Goal: Navigation & Orientation: Find specific page/section

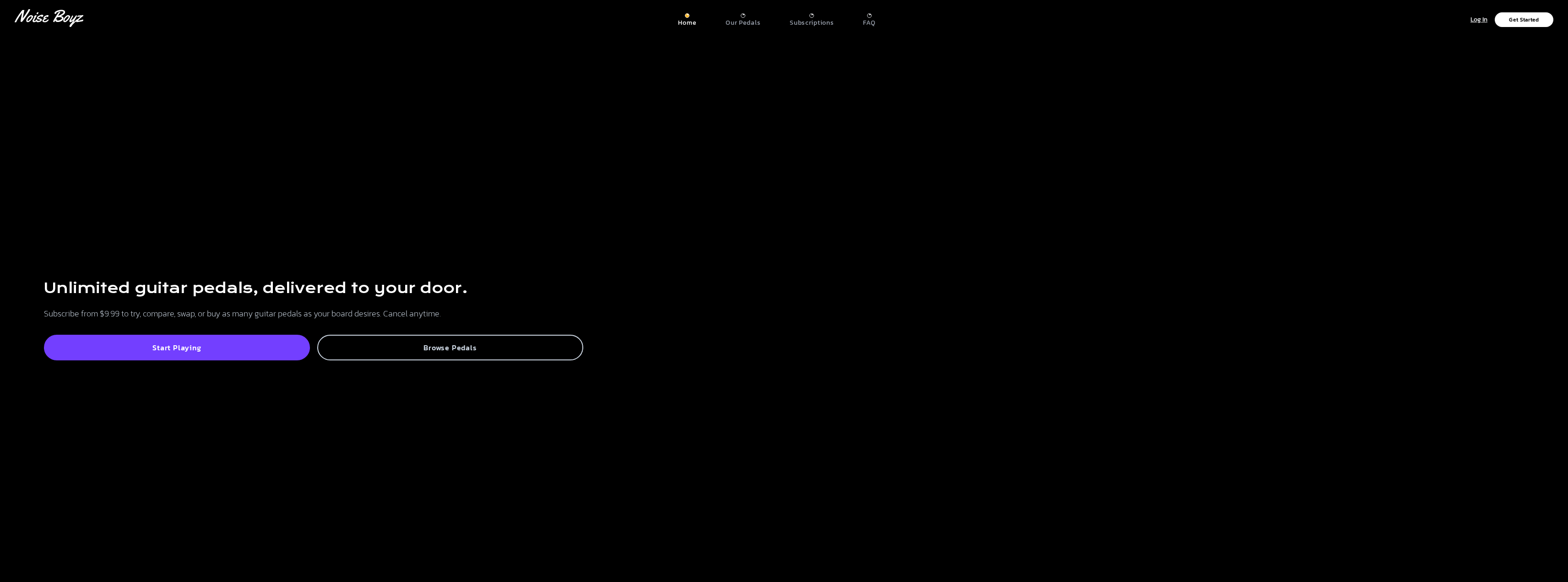
click at [404, 339] on div "Browse Pedals" at bounding box center [450, 347] width 266 height 26
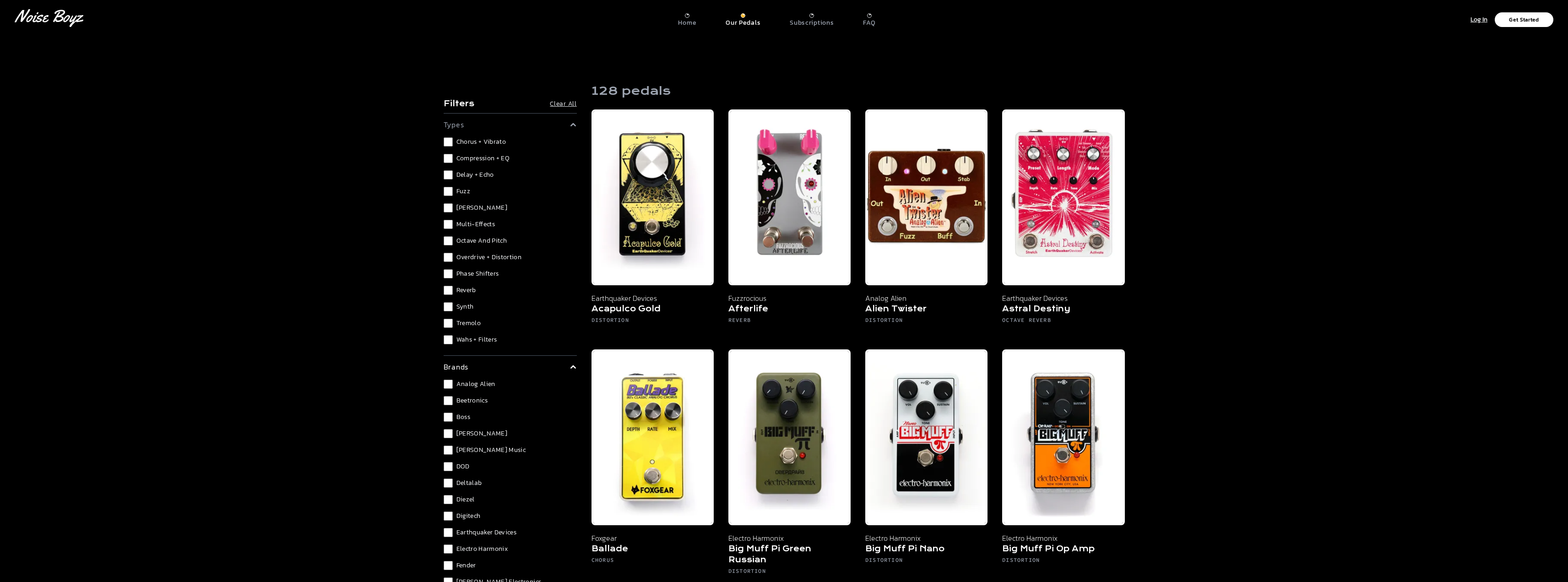
click at [483, 258] on span "Overdrive + Distortion" at bounding box center [489, 257] width 65 height 9
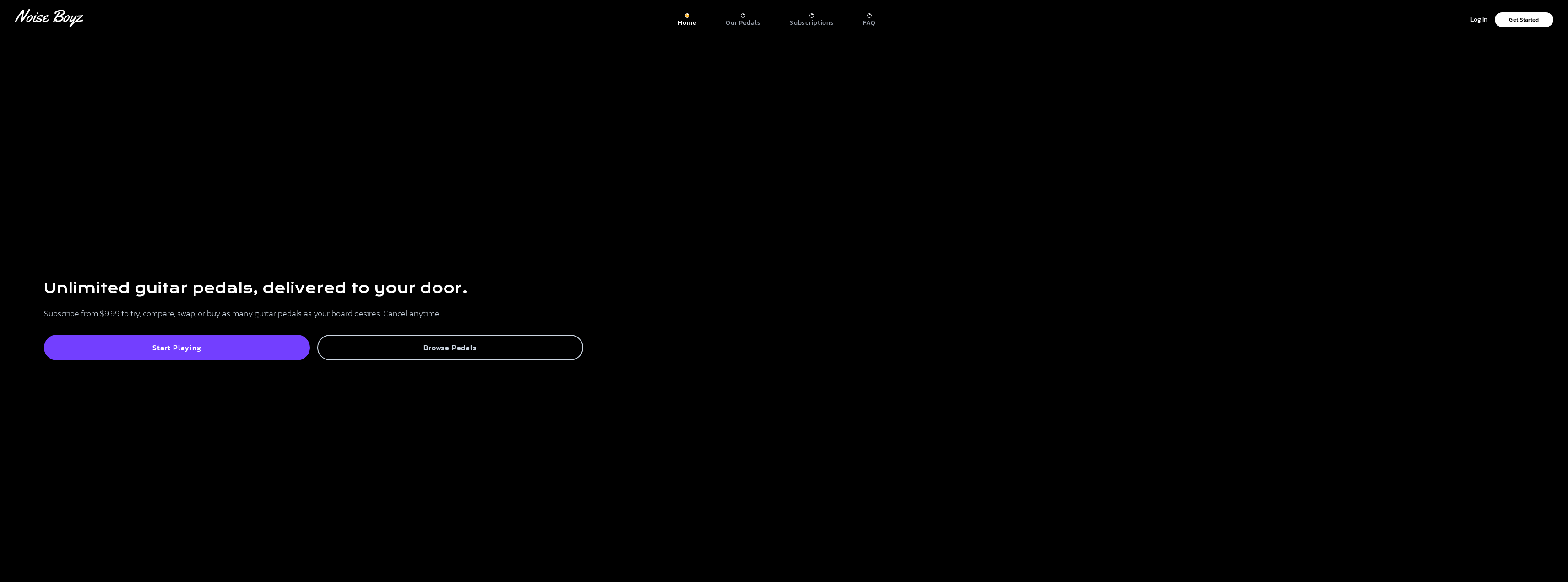
click at [486, 356] on div "Browse Pedals" at bounding box center [450, 347] width 266 height 26
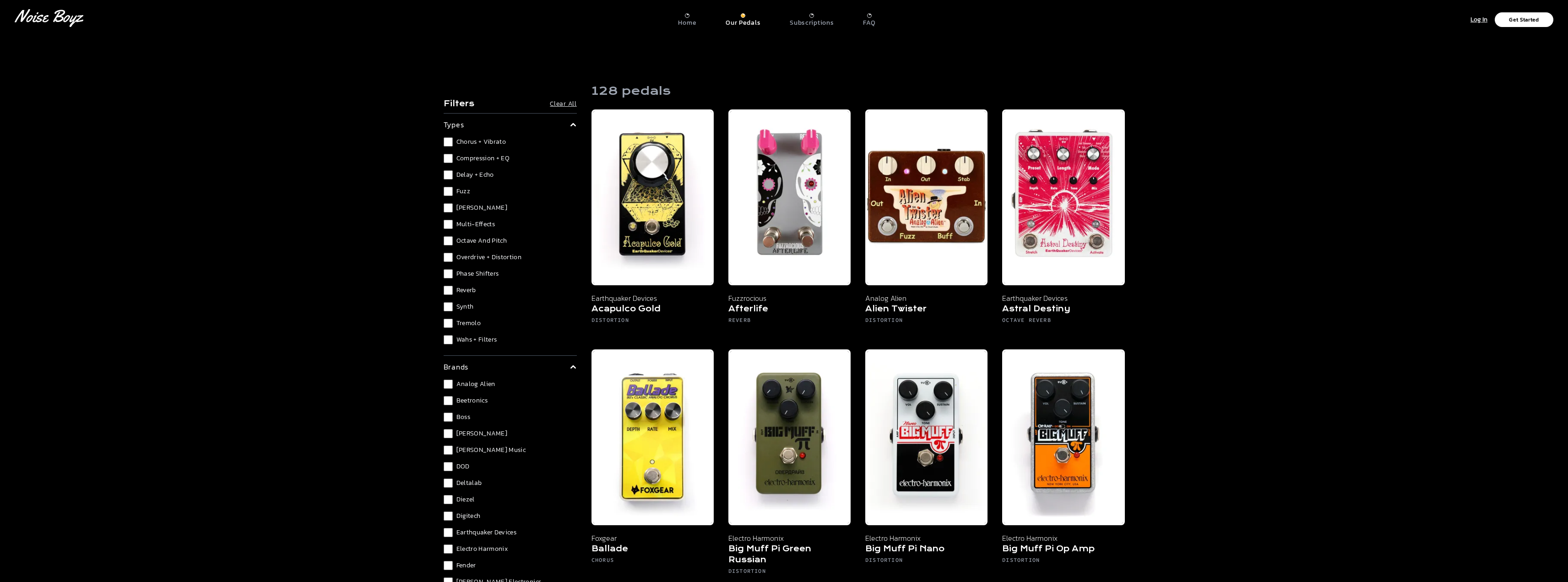
click at [745, 24] on p "Our Pedals" at bounding box center [742, 23] width 35 height 9
click at [820, 23] on p "Subscriptions" at bounding box center [811, 23] width 44 height 9
